Goal: Transaction & Acquisition: Book appointment/travel/reservation

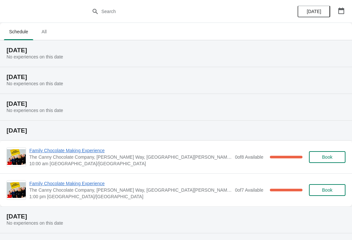
click at [40, 34] on span "All" at bounding box center [44, 32] width 16 height 12
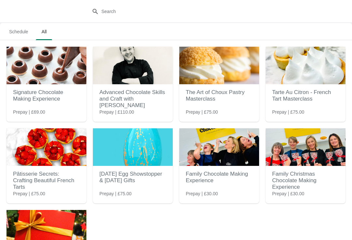
click at [56, 96] on h2 "Signature Chocolate Making Experience" at bounding box center [46, 96] width 67 height 20
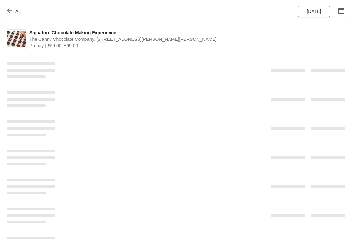
click at [13, 8] on span "All" at bounding box center [14, 11] width 12 height 6
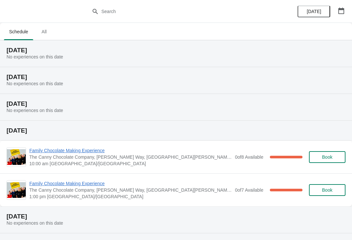
click at [50, 33] on span "All" at bounding box center [44, 32] width 16 height 12
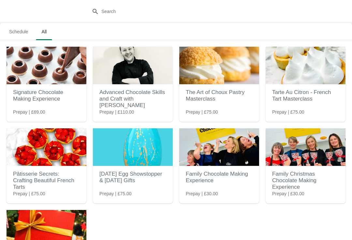
click at [230, 179] on h2 "Family Chocolate Making Experience" at bounding box center [219, 177] width 67 height 20
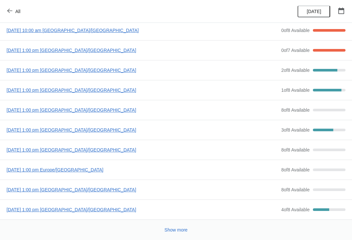
scroll to position [35, 0]
click at [92, 207] on span "[DATE] 1:00 pm [GEOGRAPHIC_DATA]/[GEOGRAPHIC_DATA]" at bounding box center [142, 209] width 271 height 7
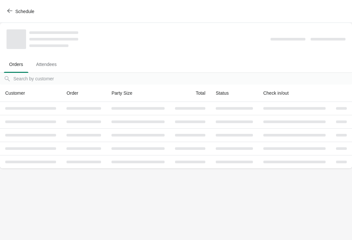
scroll to position [0, 0]
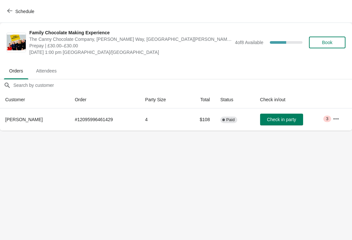
click at [281, 119] on span "Check in party" at bounding box center [281, 119] width 29 height 5
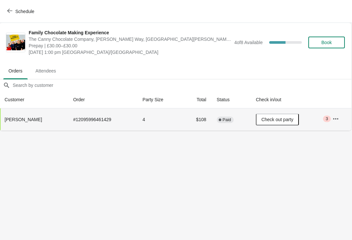
scroll to position [0, 0]
click at [281, 121] on span "Check out party" at bounding box center [278, 119] width 32 height 5
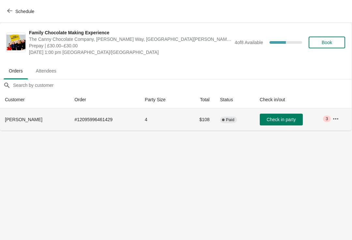
click at [329, 43] on span "Book" at bounding box center [327, 42] width 10 height 5
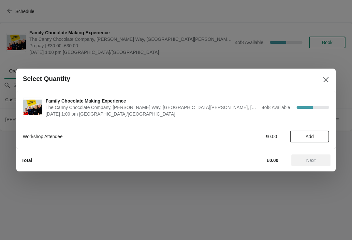
click at [319, 130] on button "Add" at bounding box center [309, 136] width 39 height 12
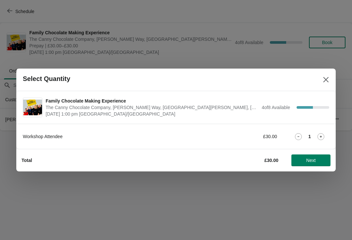
click at [321, 133] on icon at bounding box center [320, 136] width 7 height 7
click at [326, 134] on div "2" at bounding box center [309, 136] width 39 height 7
click at [323, 134] on icon at bounding box center [320, 136] width 7 height 7
click at [323, 133] on icon at bounding box center [320, 136] width 7 height 7
click at [322, 160] on span "Next" at bounding box center [311, 159] width 29 height 5
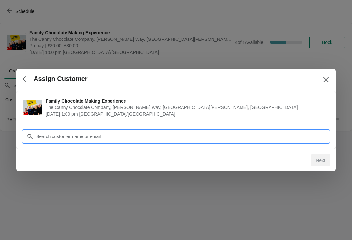
click at [190, 133] on input "Customer" at bounding box center [182, 136] width 293 height 12
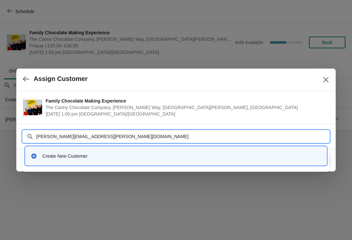
type input "[PERSON_NAME][EMAIL_ADDRESS][PERSON_NAME][DOMAIN_NAME]"
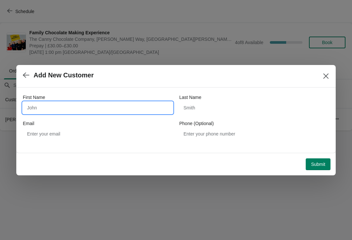
click at [146, 109] on input "First Name" at bounding box center [98, 108] width 150 height 12
type input "[PERSON_NAME]"
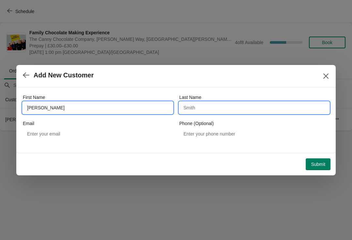
click at [225, 108] on input "Last Name" at bounding box center [254, 108] width 150 height 12
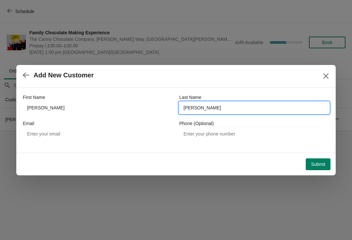
type input "[PERSON_NAME]"
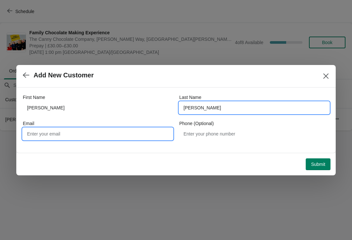
click at [132, 134] on input "Email" at bounding box center [98, 134] width 150 height 12
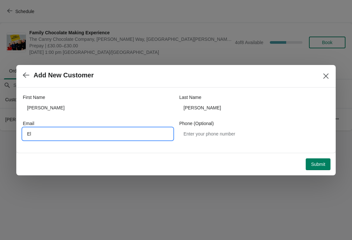
type input "E"
click at [66, 128] on input "[PERSON_NAME].[PERSON_NAME]@by [DOMAIN_NAME]" at bounding box center [98, 134] width 150 height 12
click at [65, 130] on input "[PERSON_NAME].[PERSON_NAME]@by [DOMAIN_NAME]" at bounding box center [98, 134] width 150 height 12
click at [62, 136] on input "[PERSON_NAME].[PERSON_NAME]@by [DOMAIN_NAME]" at bounding box center [98, 134] width 150 height 12
click at [68, 133] on input "[PERSON_NAME].[PERSON_NAME]@by [DOMAIN_NAME]" at bounding box center [98, 134] width 150 height 12
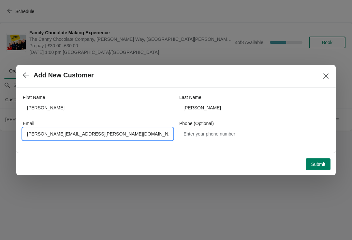
type input "[PERSON_NAME][EMAIL_ADDRESS][PERSON_NAME][DOMAIN_NAME]"
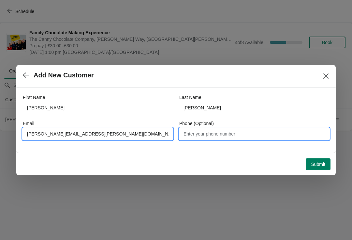
click at [226, 131] on input "Phone (Optional)" at bounding box center [254, 134] width 150 height 12
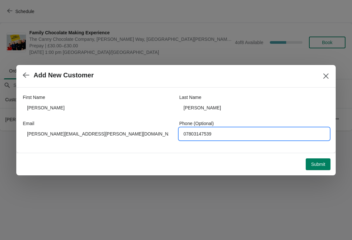
click at [229, 134] on input "07803147539" at bounding box center [254, 134] width 150 height 12
click at [227, 134] on input "07803147539" at bounding box center [254, 134] width 150 height 12
click at [227, 131] on input "07803147539" at bounding box center [254, 134] width 150 height 12
type input "07803147539"
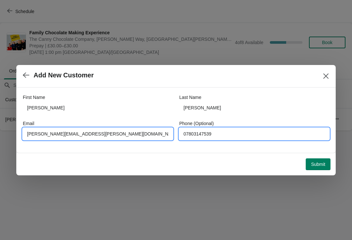
click at [126, 129] on input "[PERSON_NAME][EMAIL_ADDRESS][PERSON_NAME][DOMAIN_NAME]" at bounding box center [98, 134] width 150 height 12
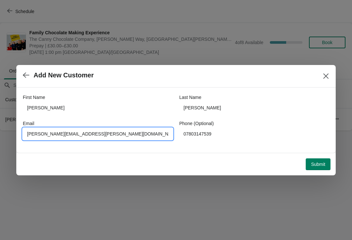
click at [125, 130] on input "[PERSON_NAME][EMAIL_ADDRESS][PERSON_NAME][DOMAIN_NAME]" at bounding box center [98, 134] width 150 height 12
click at [128, 129] on input "[PERSON_NAME][EMAIL_ADDRESS][PERSON_NAME][DOMAIN_NAME]" at bounding box center [98, 134] width 150 height 12
click at [140, 133] on input "[PERSON_NAME][EMAIL_ADDRESS][PERSON_NAME][DOMAIN_NAME]" at bounding box center [98, 134] width 150 height 12
type input "[PERSON_NAME][EMAIL_ADDRESS][PERSON_NAME][DOMAIN_NAME]"
click at [326, 162] on button "Submit" at bounding box center [318, 164] width 25 height 12
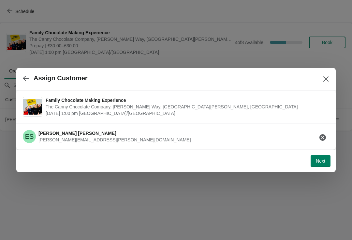
click at [323, 159] on span "Next" at bounding box center [320, 160] width 9 height 5
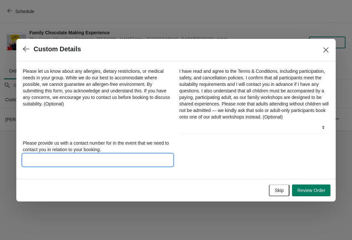
click at [121, 163] on input "Please provide us with a contact number for in the event that we need to contac…" at bounding box center [98, 160] width 150 height 12
click at [40, 166] on input "Please provide us with a contact number for in the event that we need to contac…" at bounding box center [98, 160] width 150 height 12
paste input "07803147539"
type input "07803147539"
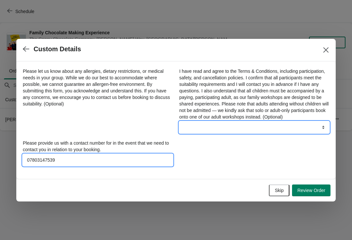
click at [291, 129] on select "Yes" at bounding box center [254, 127] width 150 height 12
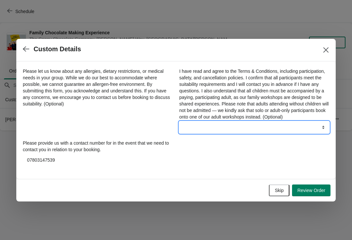
select select "Yes"
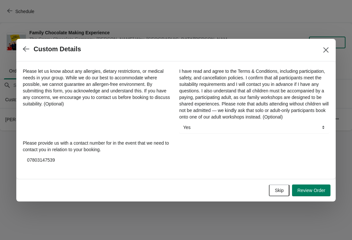
click at [246, 150] on div "Please let us know about any allergies, dietary restrictions, or medical needs …" at bounding box center [176, 117] width 306 height 98
click at [316, 190] on span "Review Order" at bounding box center [311, 189] width 28 height 5
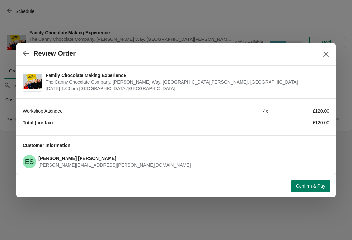
click at [322, 189] on button "Confirm & Pay" at bounding box center [311, 186] width 40 height 12
